Goal: Task Accomplishment & Management: Use online tool/utility

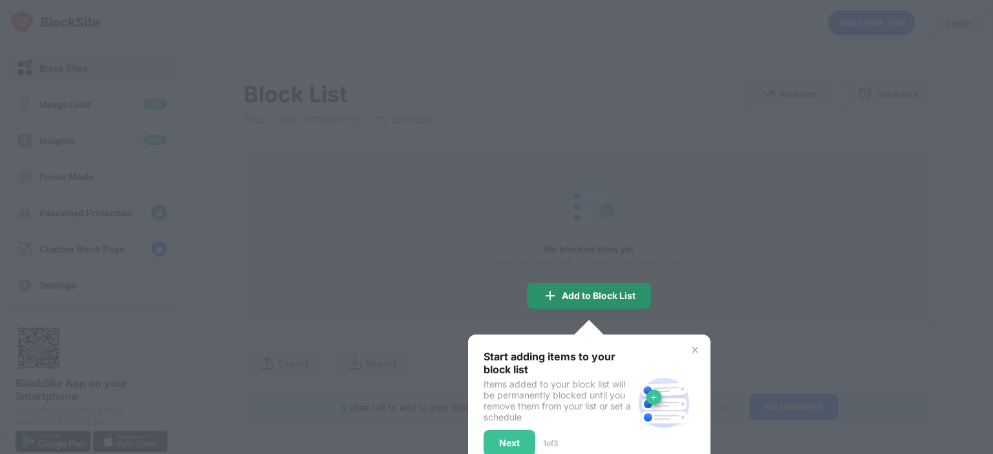
click at [610, 295] on div "Add to Block List" at bounding box center [599, 296] width 74 height 10
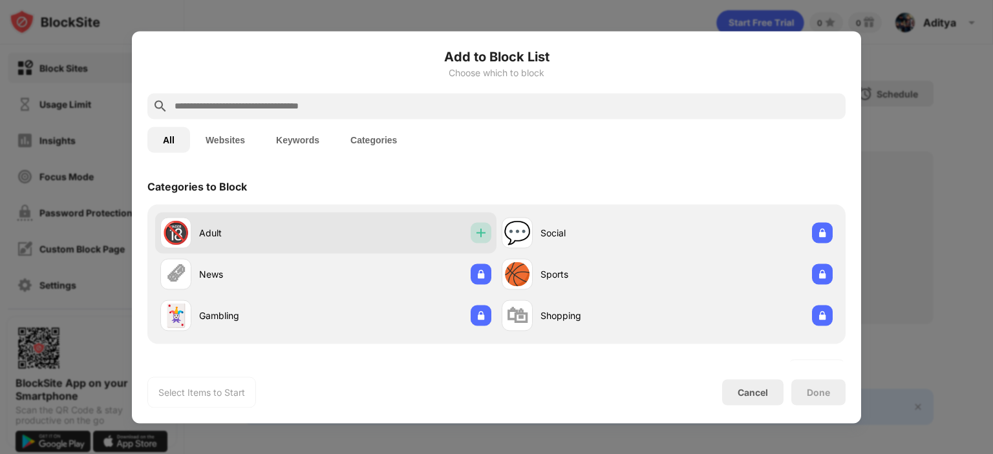
click at [475, 235] on img at bounding box center [481, 232] width 13 height 13
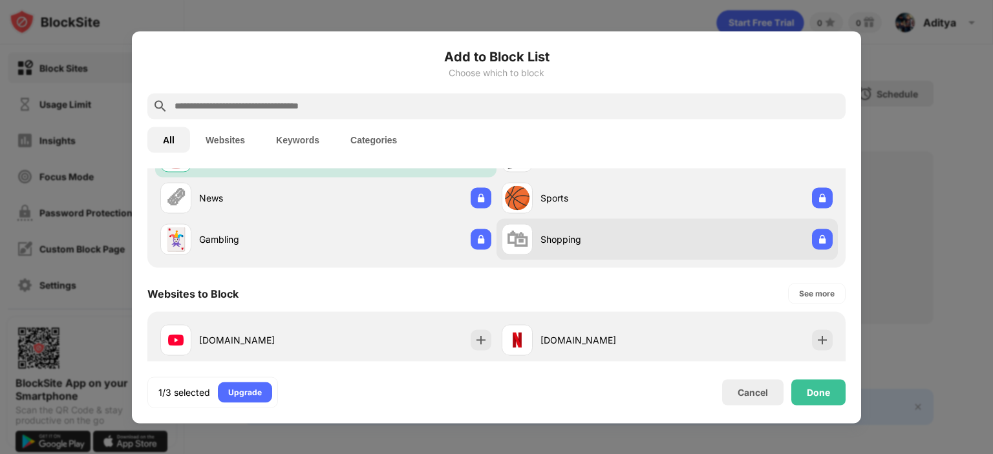
scroll to position [129, 0]
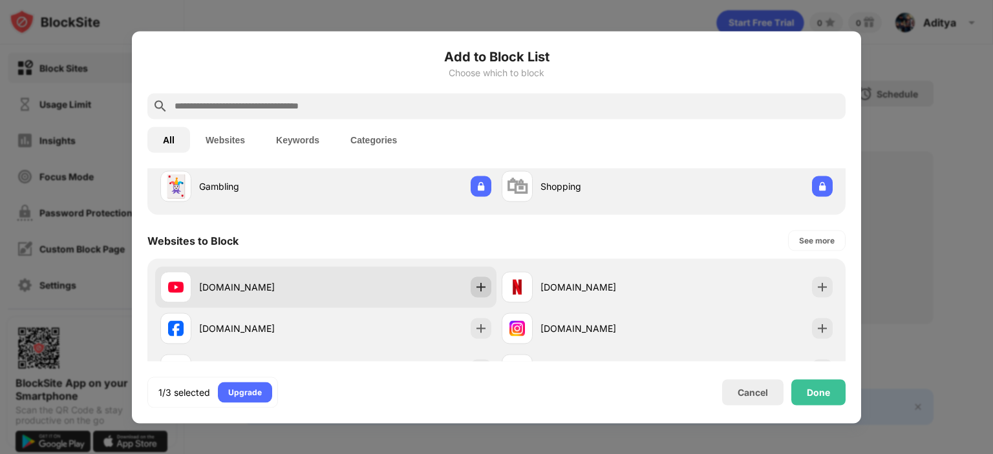
click at [482, 290] on div at bounding box center [481, 287] width 21 height 21
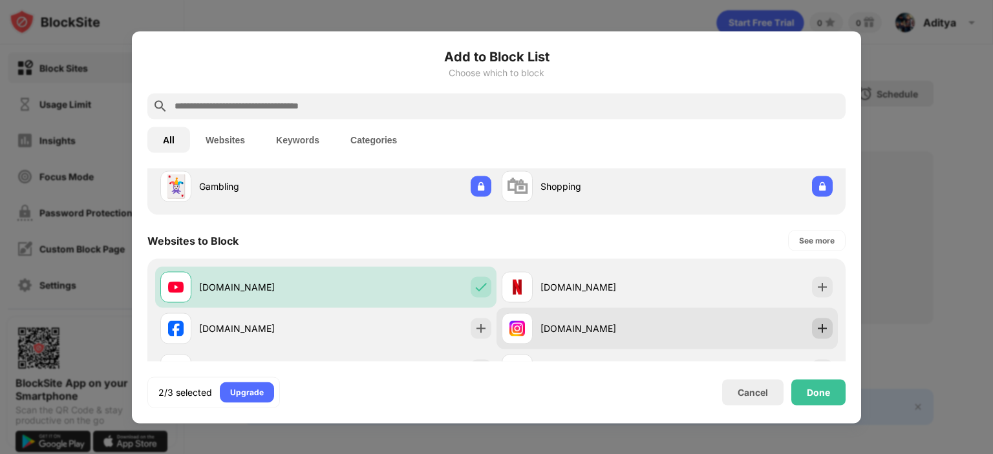
click at [817, 330] on img at bounding box center [822, 328] width 13 height 13
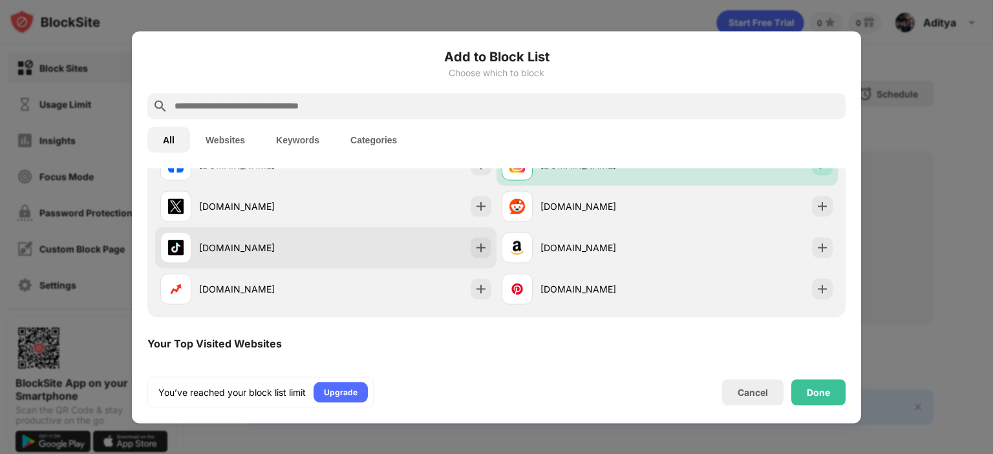
scroll to position [323, 0]
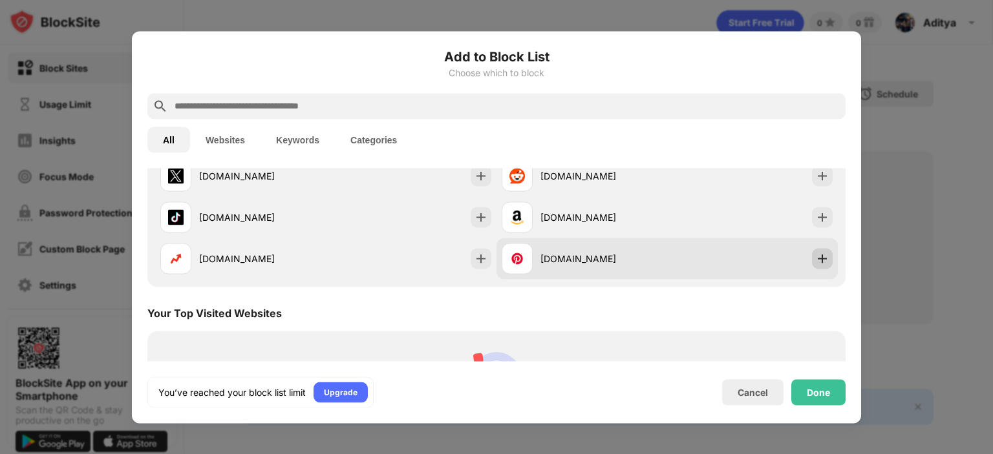
click at [816, 253] on img at bounding box center [822, 258] width 13 height 13
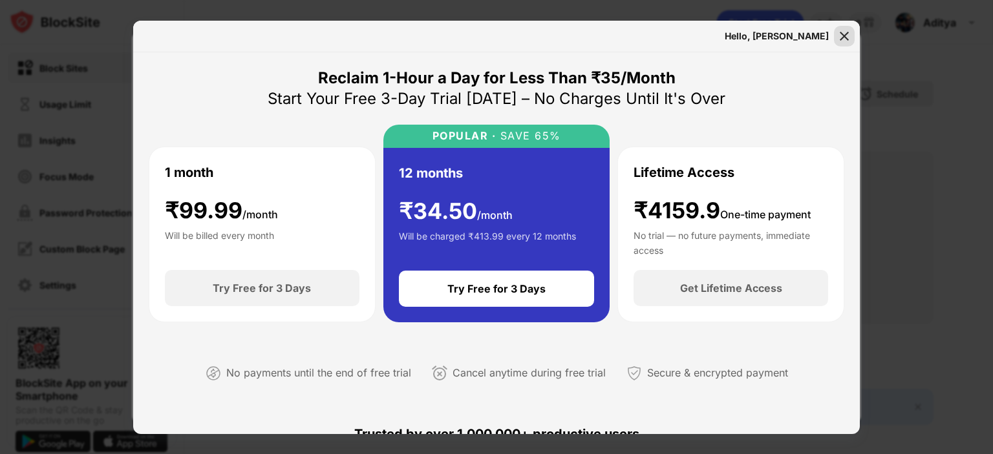
click at [846, 37] on img at bounding box center [844, 36] width 13 height 13
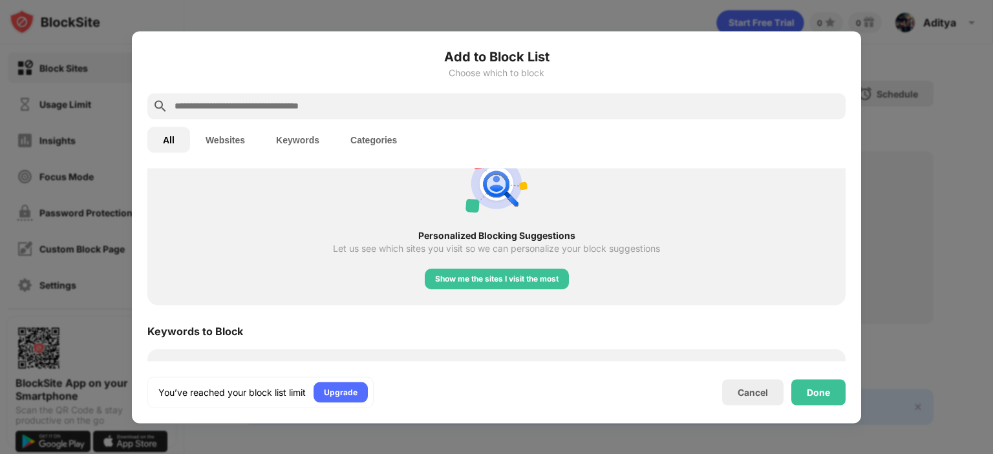
scroll to position [388, 0]
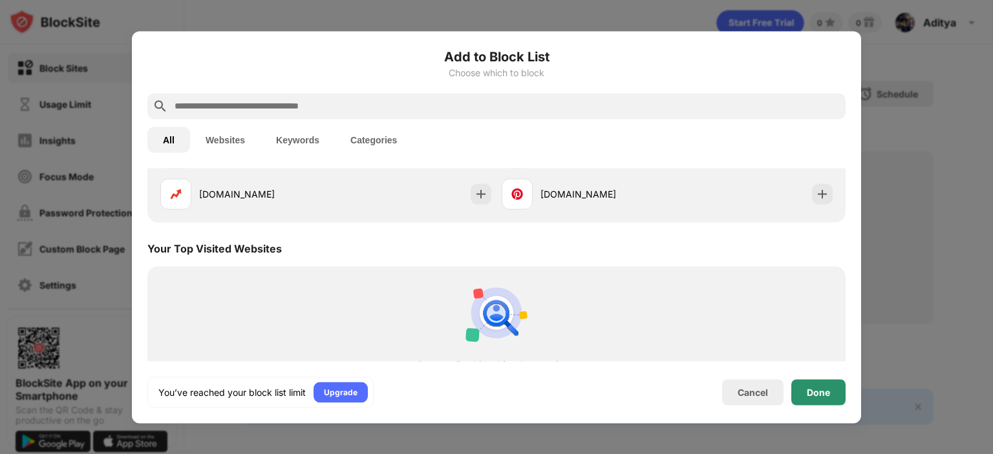
click at [820, 399] on div "Done" at bounding box center [818, 392] width 54 height 26
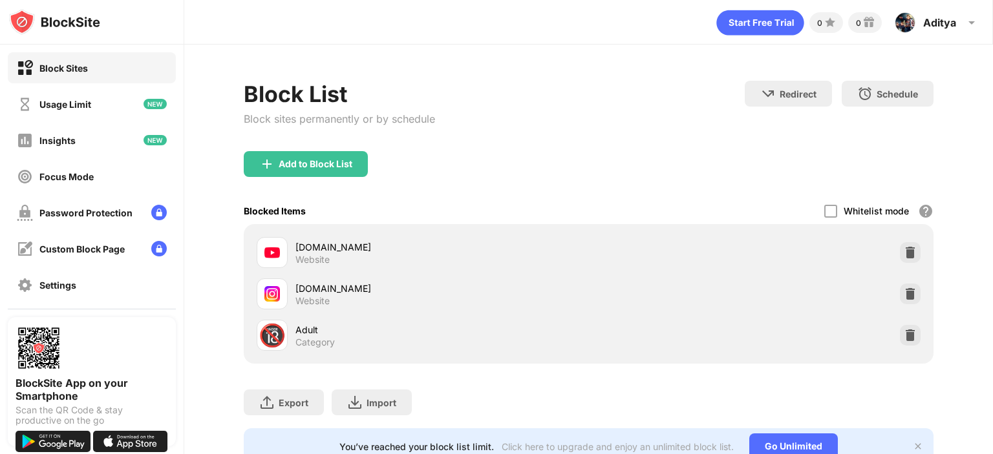
scroll to position [409, 0]
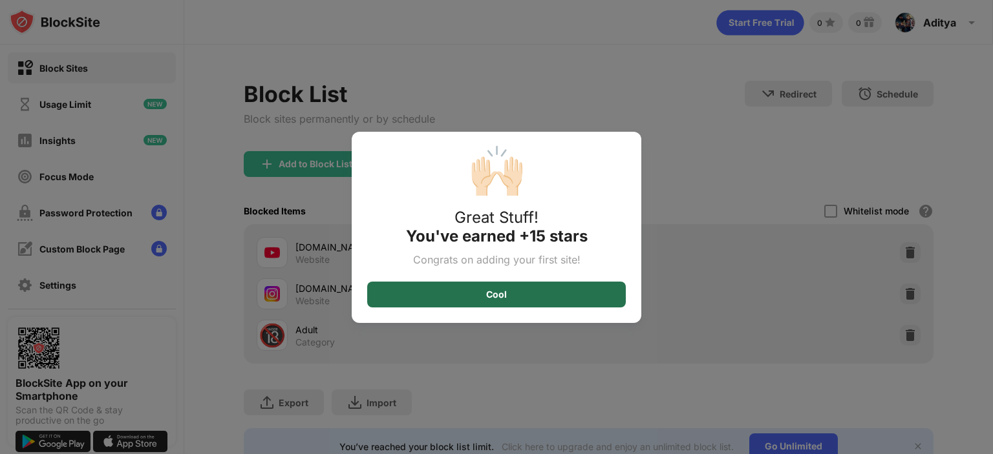
click at [507, 299] on div "Cool" at bounding box center [496, 295] width 259 height 26
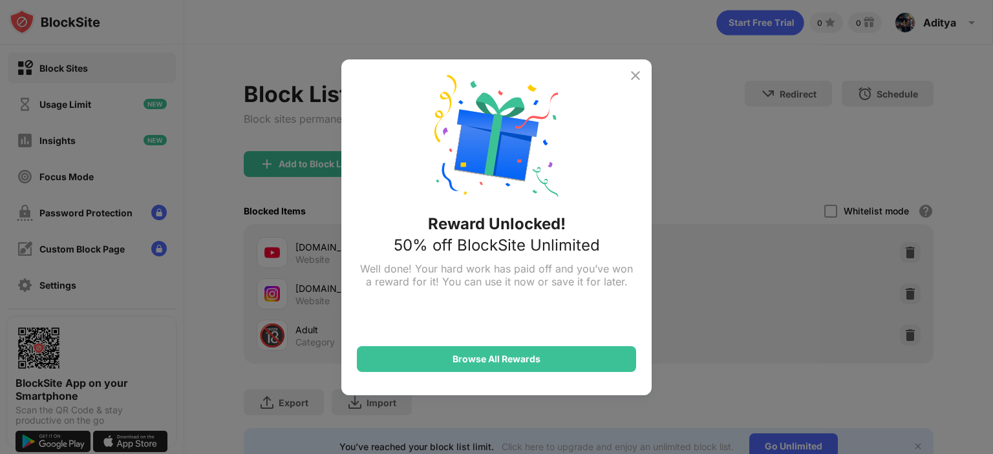
click at [650, 85] on div "Reward Unlocked! 50% off BlockSite Unlimited Well done! Your hard work has paid…" at bounding box center [496, 227] width 310 height 336
click at [639, 72] on img at bounding box center [636, 76] width 16 height 16
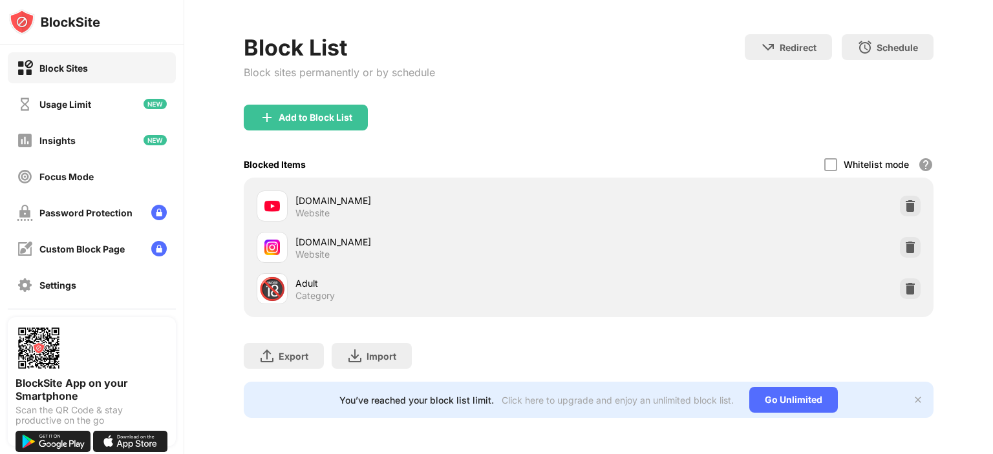
scroll to position [0, 0]
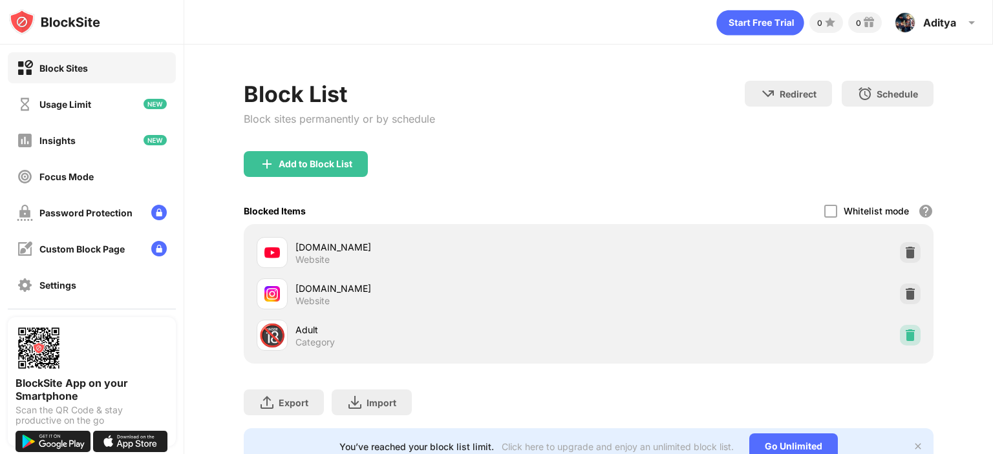
click at [904, 341] on img at bounding box center [910, 335] width 13 height 13
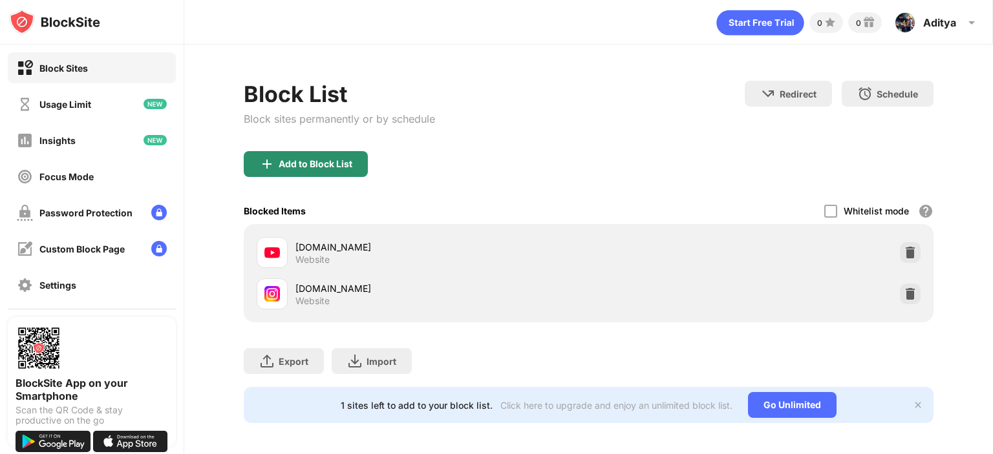
click at [317, 152] on div "Add to Block List" at bounding box center [306, 164] width 124 height 26
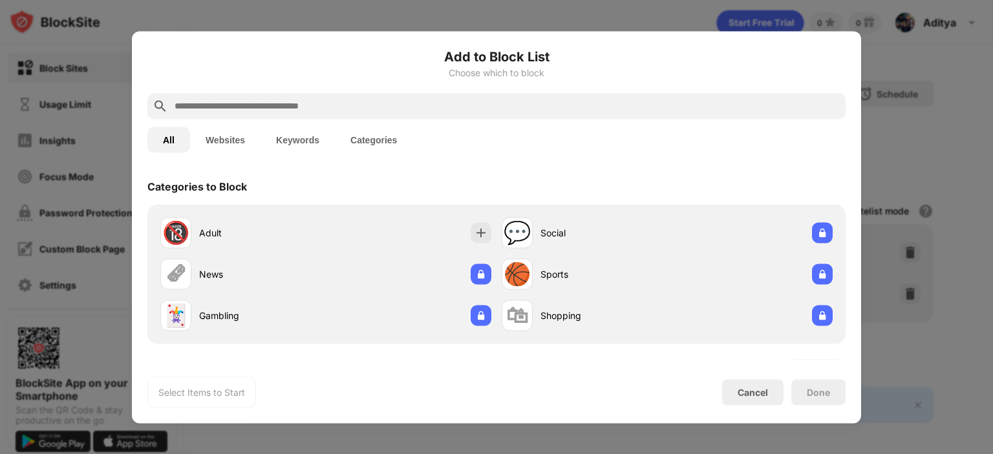
click at [235, 131] on button "Websites" at bounding box center [225, 140] width 70 height 26
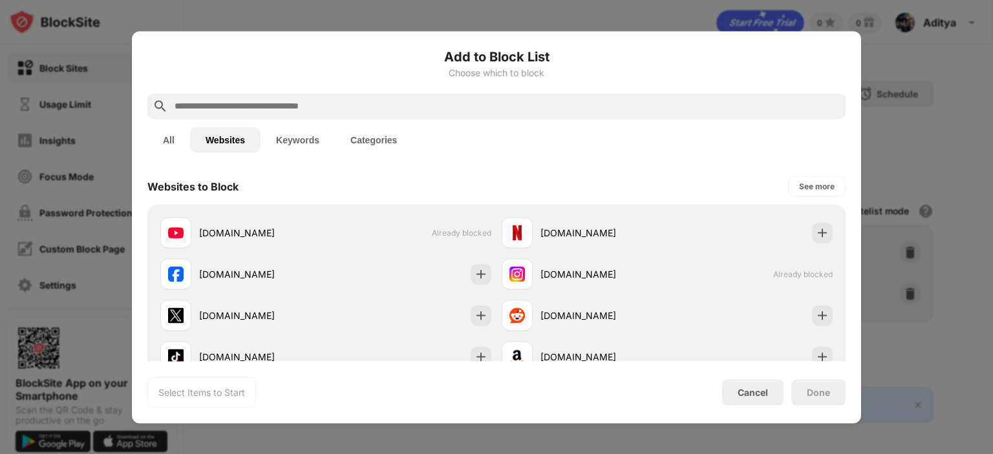
click at [335, 105] on input "text" at bounding box center [506, 106] width 667 height 16
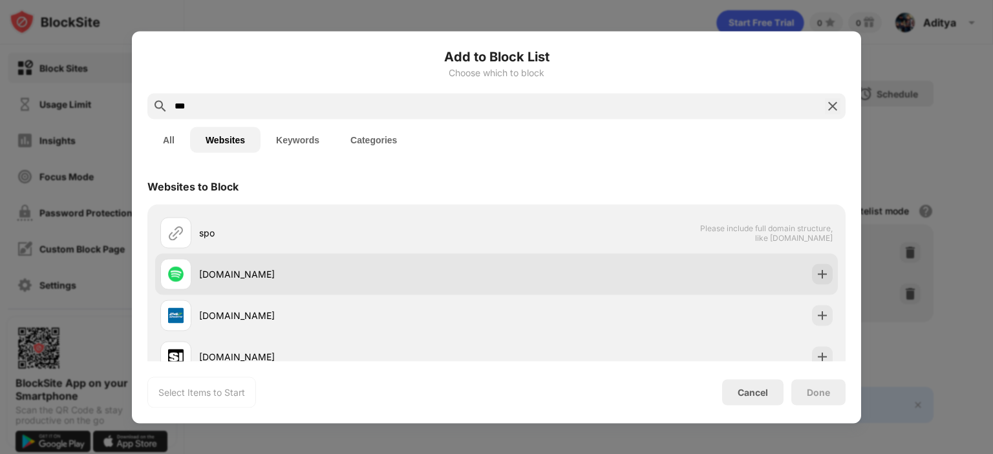
type input "***"
click at [827, 283] on div "spotify.com" at bounding box center [496, 273] width 683 height 41
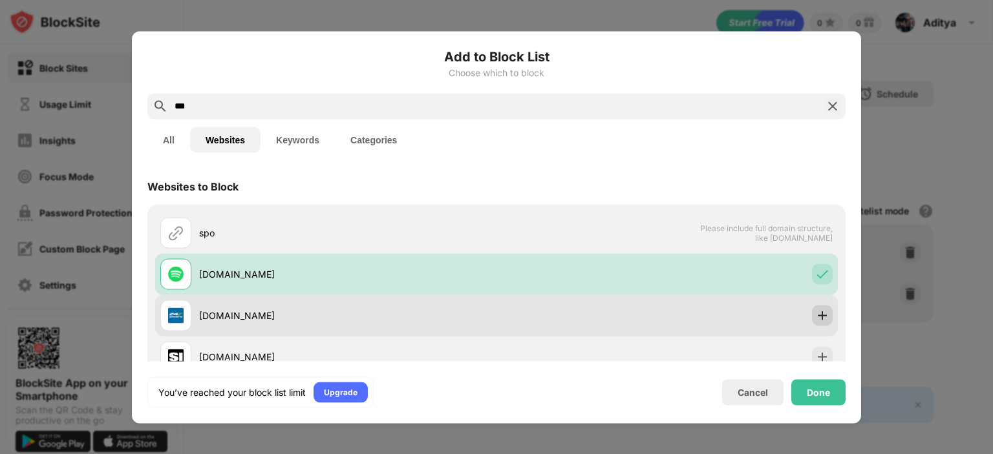
click at [818, 306] on div at bounding box center [822, 315] width 21 height 21
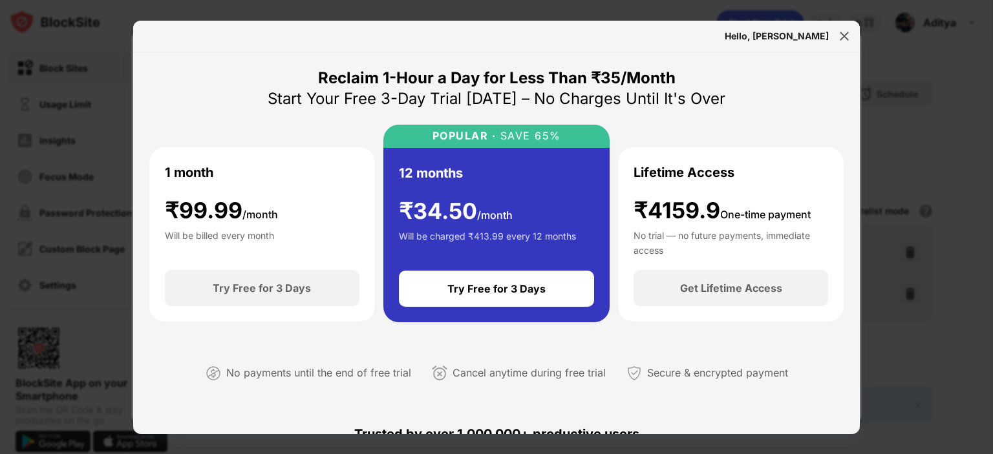
click at [848, 24] on div "Hello, Aditya" at bounding box center [496, 37] width 727 height 32
click at [845, 32] on img at bounding box center [844, 36] width 13 height 13
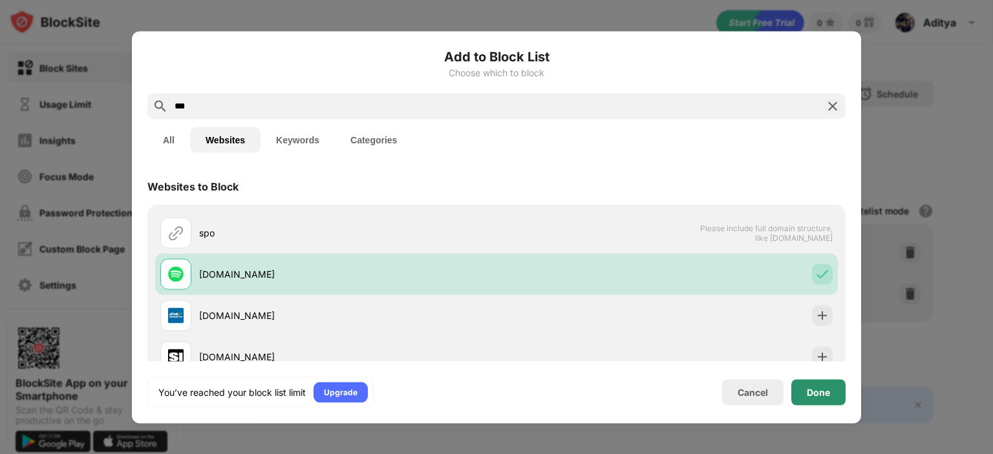
click at [812, 390] on div "Done" at bounding box center [818, 392] width 23 height 10
